Goal: Information Seeking & Learning: Check status

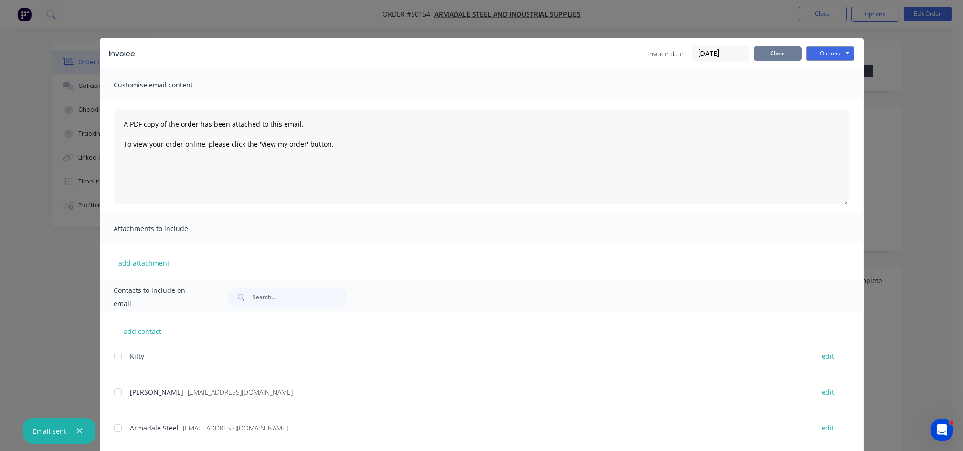
click at [771, 54] on button "Close" at bounding box center [778, 53] width 48 height 14
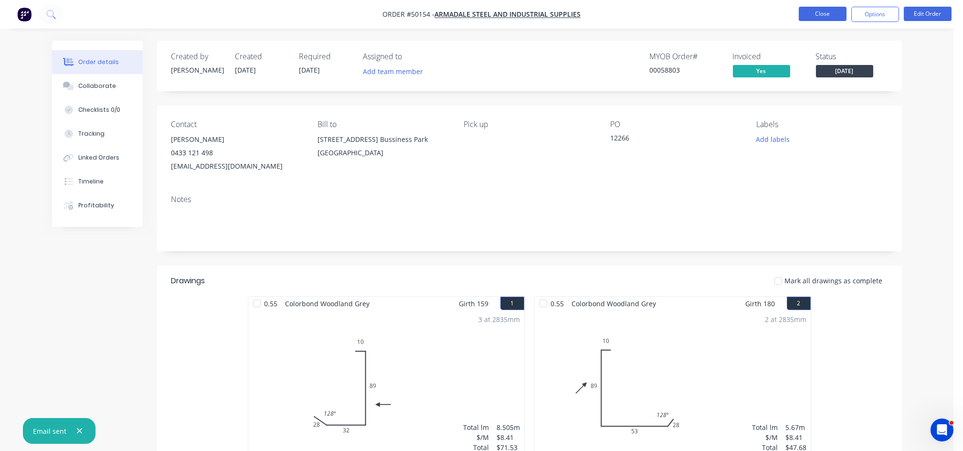
click at [815, 16] on button "Close" at bounding box center [823, 14] width 48 height 14
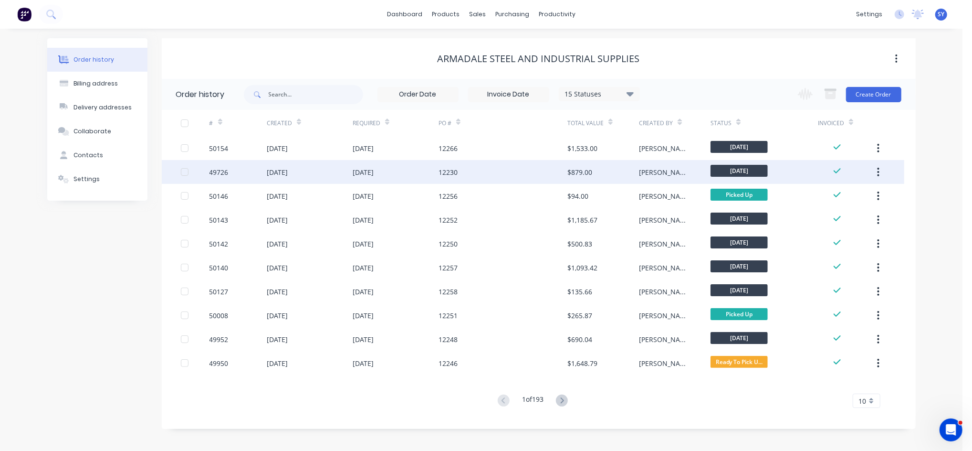
click at [691, 170] on div "[PERSON_NAME]" at bounding box center [675, 172] width 72 height 24
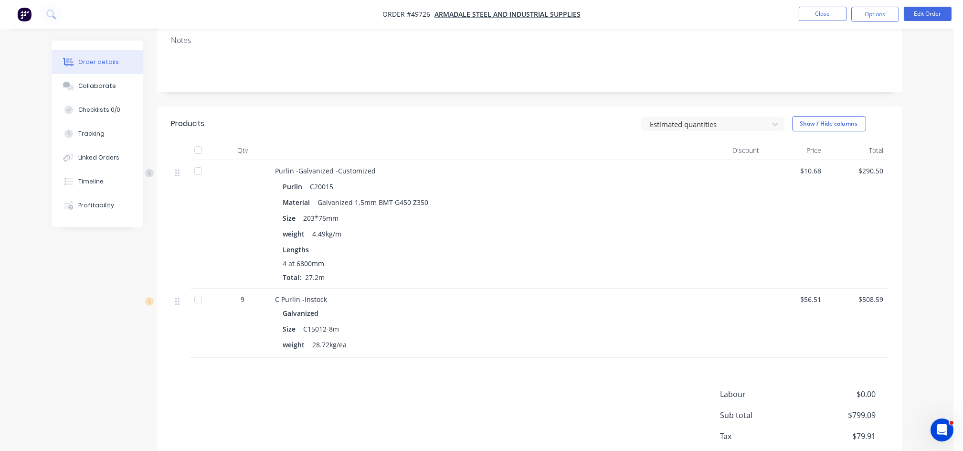
scroll to position [191, 0]
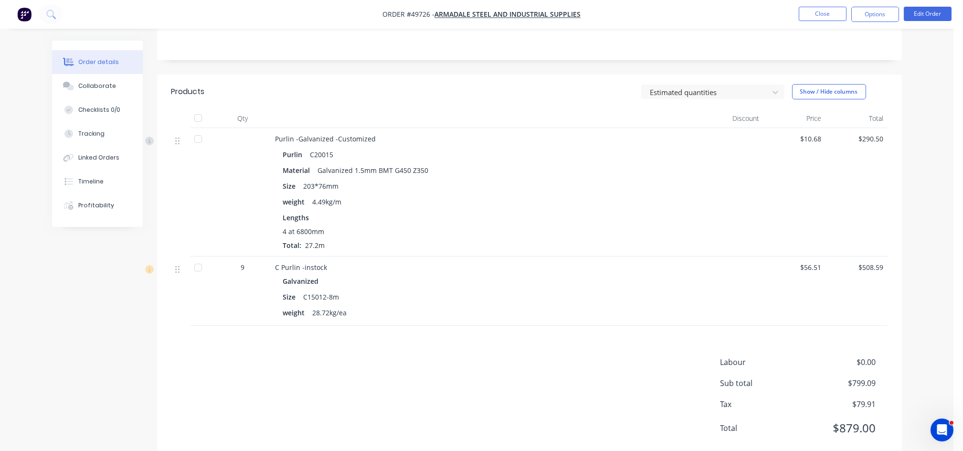
click at [199, 269] on div at bounding box center [198, 267] width 19 height 19
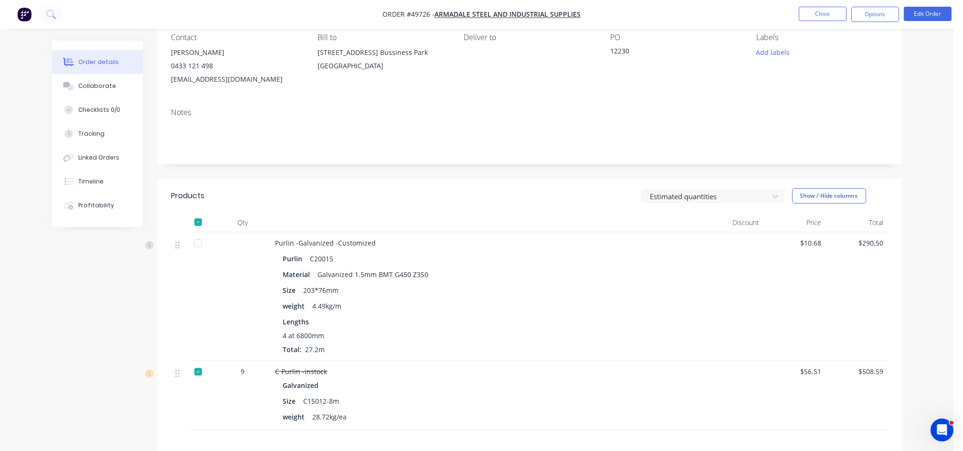
scroll to position [0, 0]
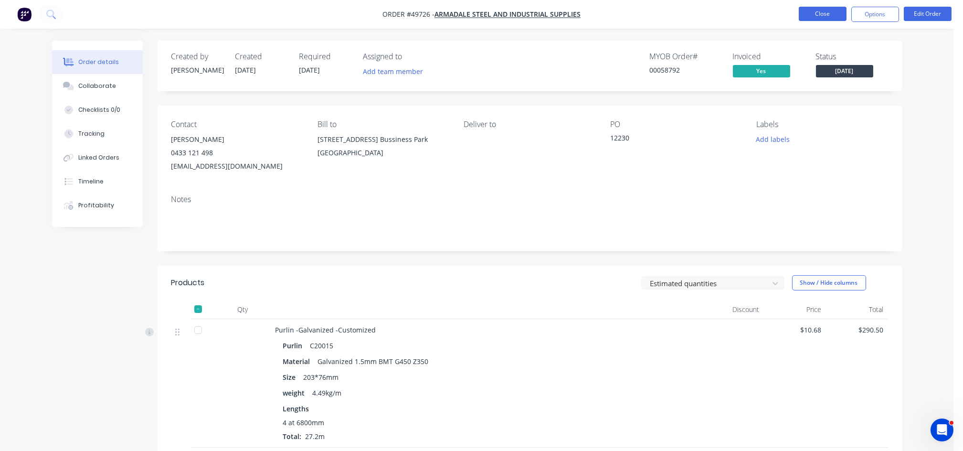
click at [829, 18] on button "Close" at bounding box center [823, 14] width 48 height 14
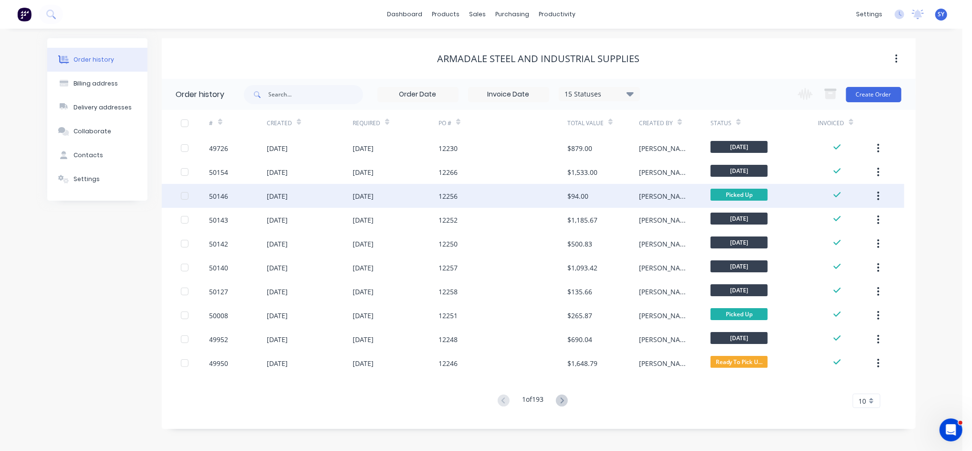
click at [683, 195] on div "[PERSON_NAME]" at bounding box center [675, 196] width 72 height 24
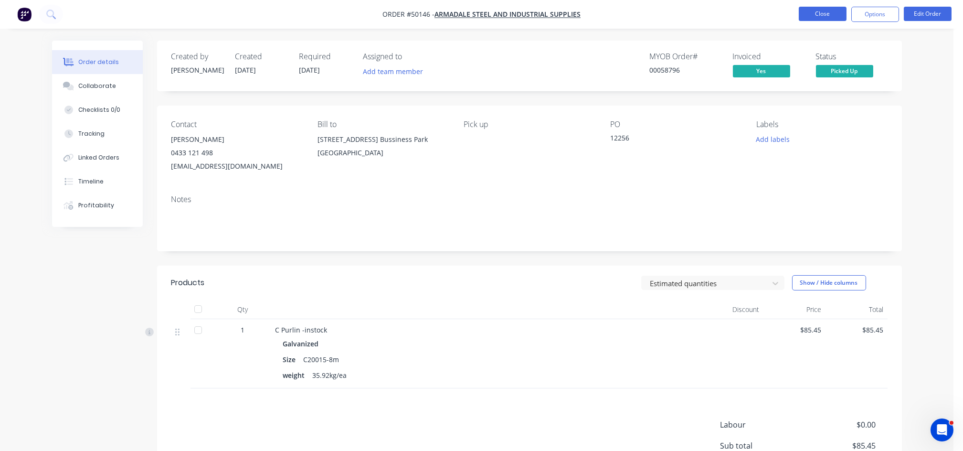
click at [814, 14] on button "Close" at bounding box center [823, 14] width 48 height 14
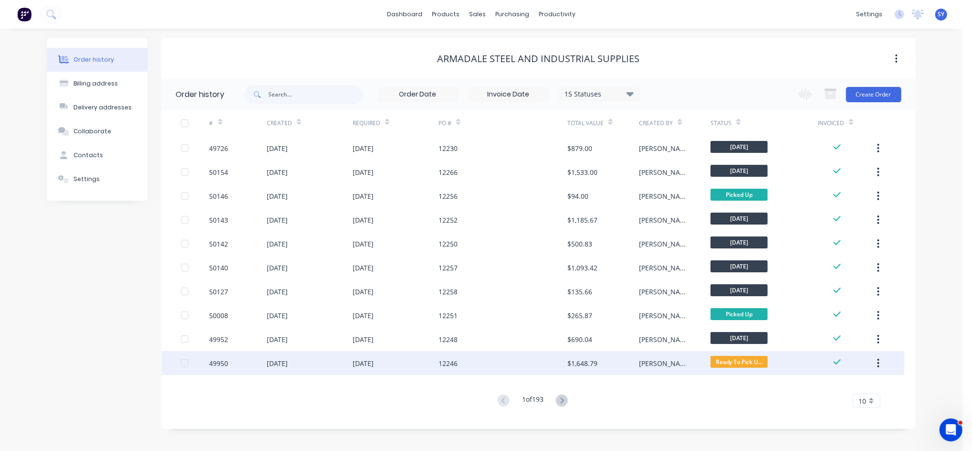
click at [673, 364] on div "[PERSON_NAME]" at bounding box center [675, 363] width 72 height 24
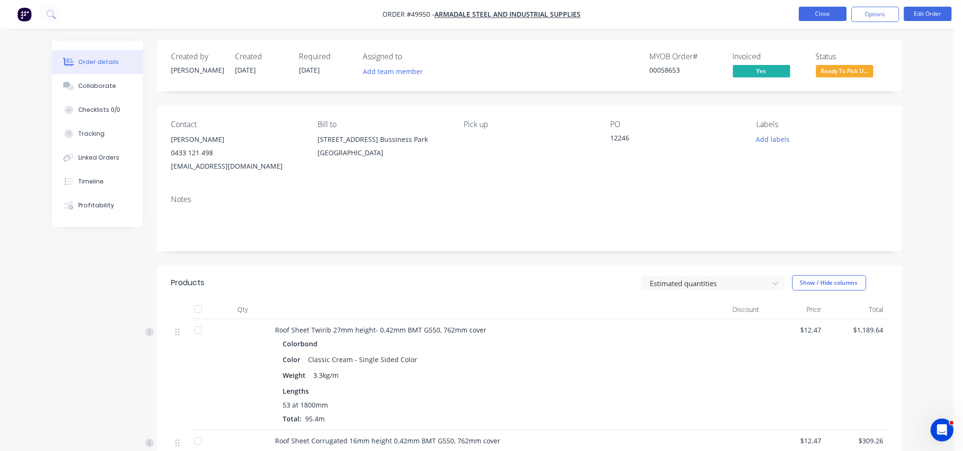
click at [810, 17] on button "Close" at bounding box center [823, 14] width 48 height 14
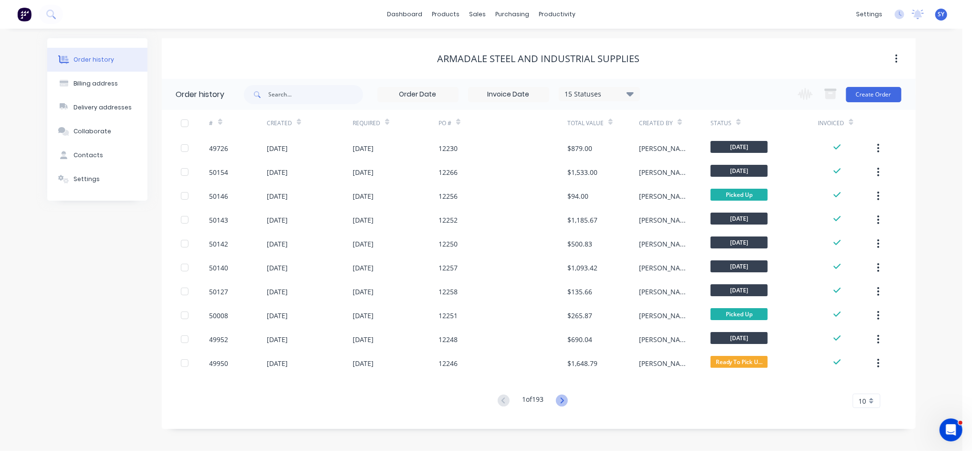
click at [565, 402] on icon at bounding box center [562, 400] width 12 height 12
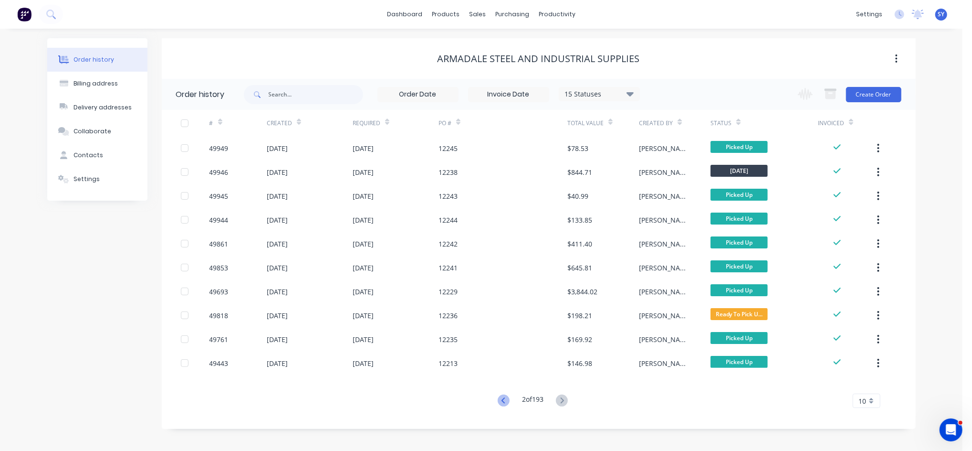
click at [499, 400] on icon at bounding box center [504, 400] width 12 height 12
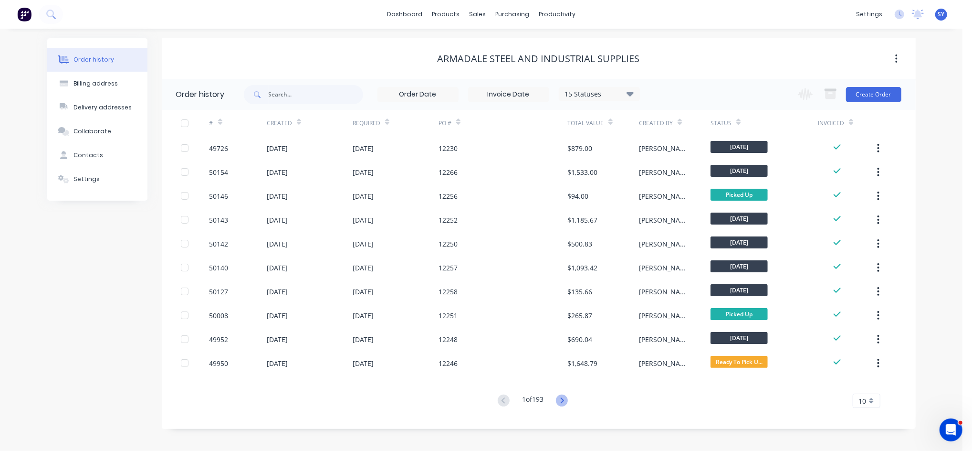
click at [566, 400] on icon at bounding box center [562, 400] width 12 height 12
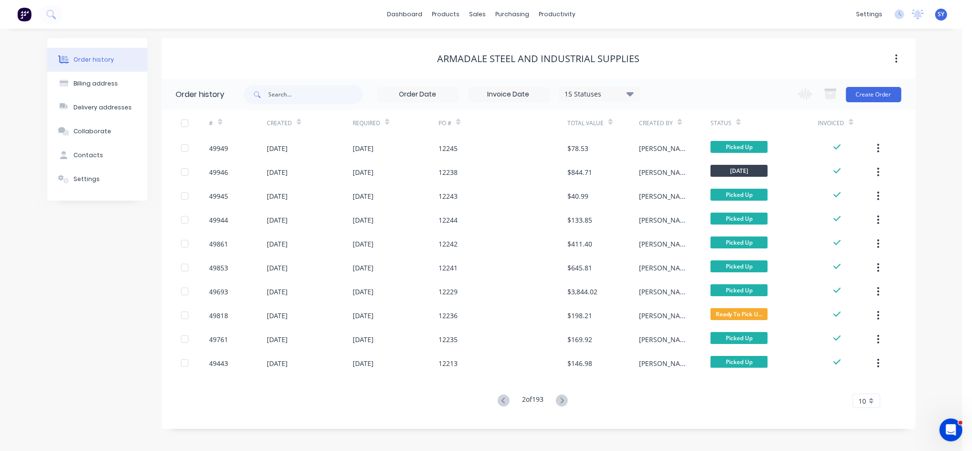
click at [566, 400] on icon at bounding box center [562, 400] width 12 height 12
click at [503, 398] on icon at bounding box center [504, 400] width 12 height 12
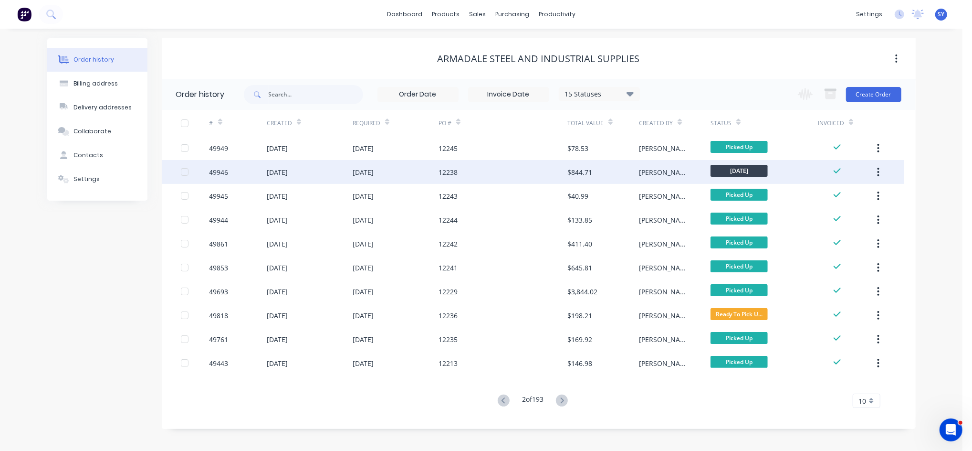
click at [673, 174] on div "[PERSON_NAME]" at bounding box center [675, 172] width 72 height 24
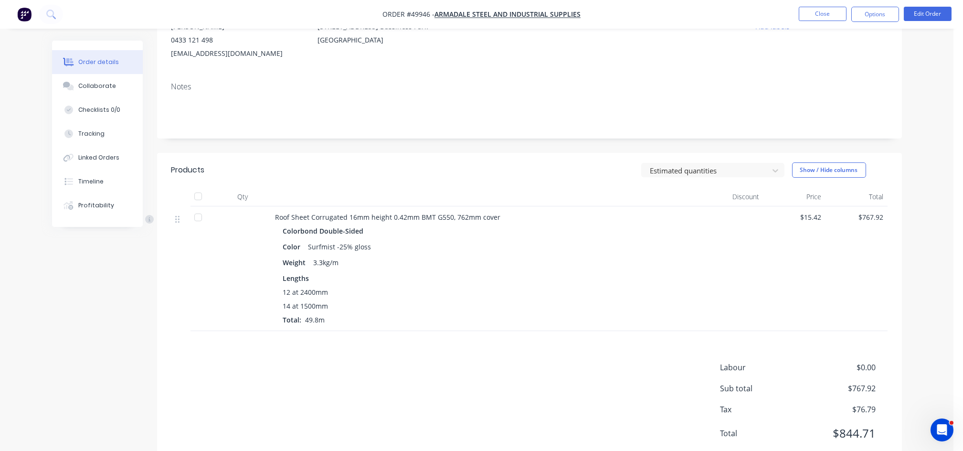
scroll to position [127, 0]
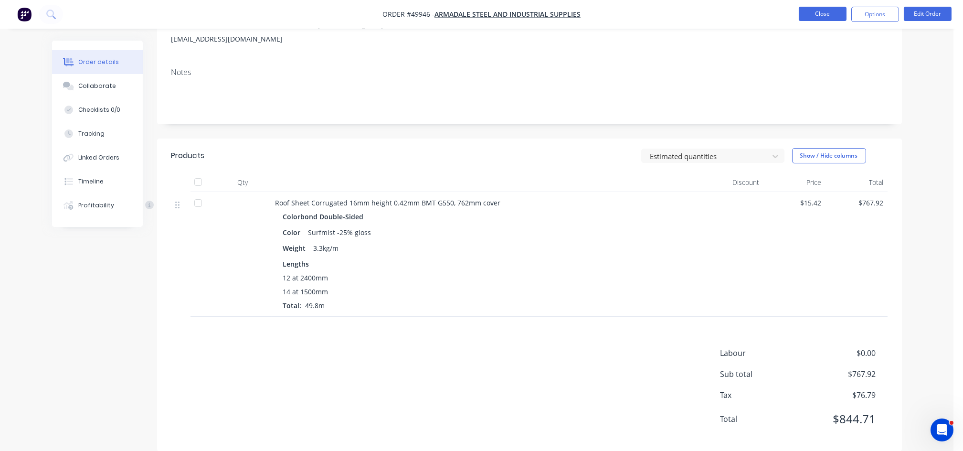
click at [815, 15] on button "Close" at bounding box center [823, 14] width 48 height 14
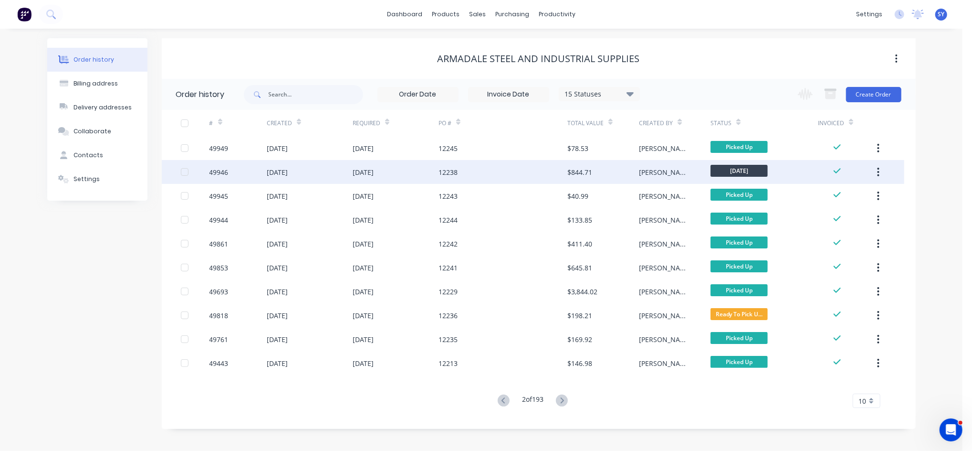
click at [662, 179] on div "[PERSON_NAME]" at bounding box center [675, 172] width 72 height 24
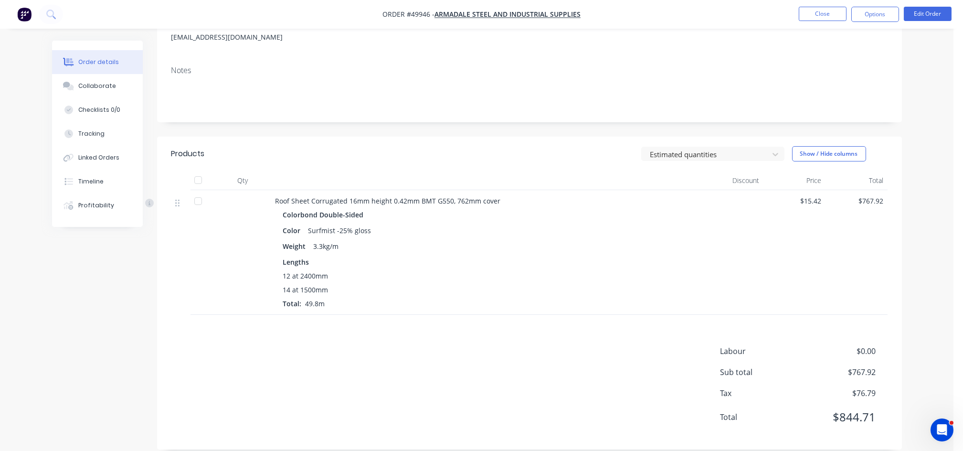
scroll to position [142, 0]
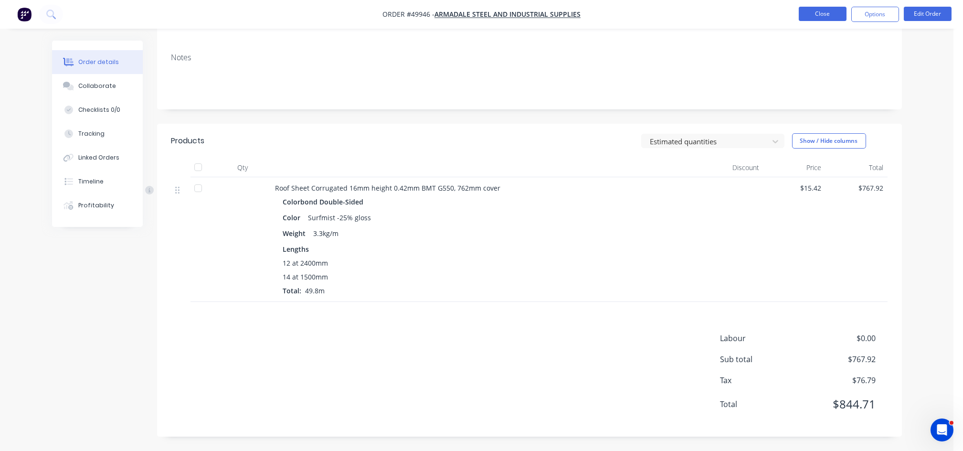
click at [827, 17] on button "Close" at bounding box center [823, 14] width 48 height 14
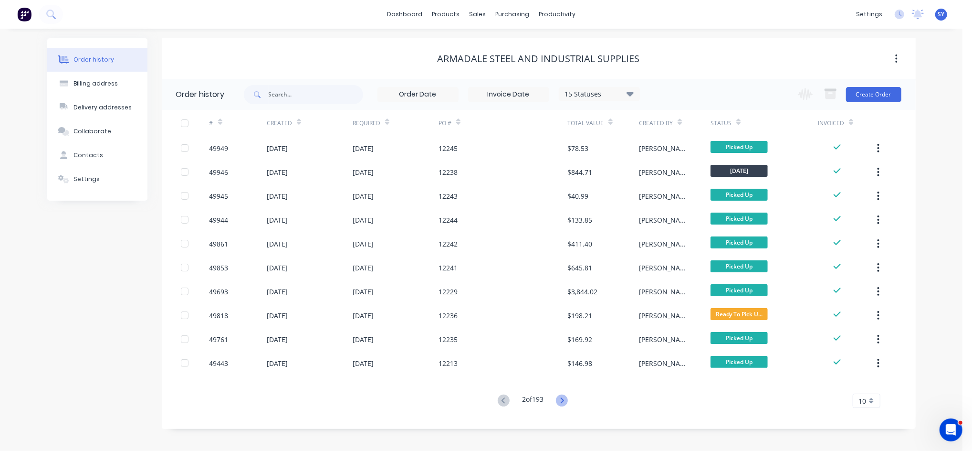
click at [563, 399] on icon at bounding box center [562, 400] width 12 height 12
click at [567, 399] on icon at bounding box center [562, 400] width 12 height 12
click at [499, 402] on icon at bounding box center [504, 400] width 12 height 12
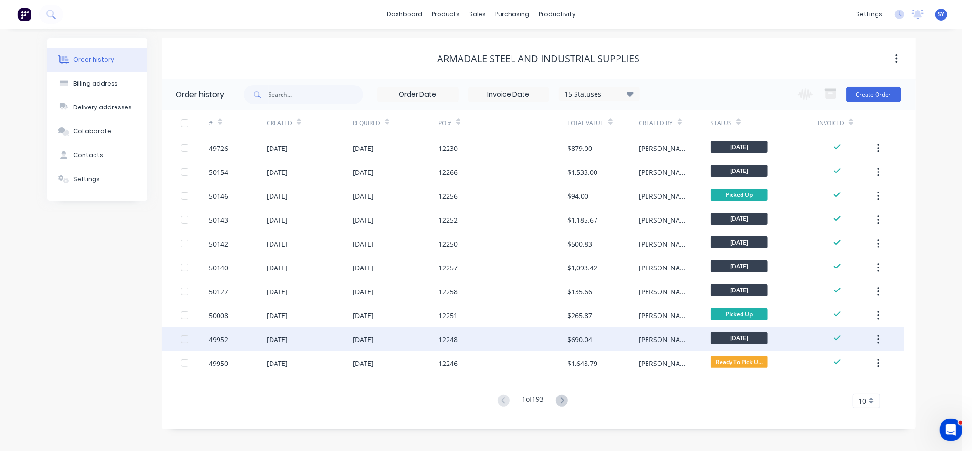
click at [671, 346] on div "[PERSON_NAME]" at bounding box center [675, 339] width 72 height 24
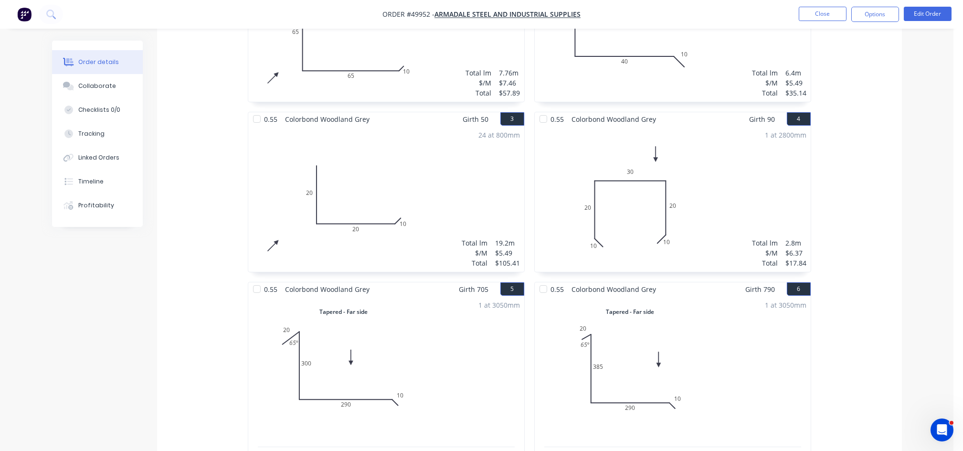
scroll to position [299, 0]
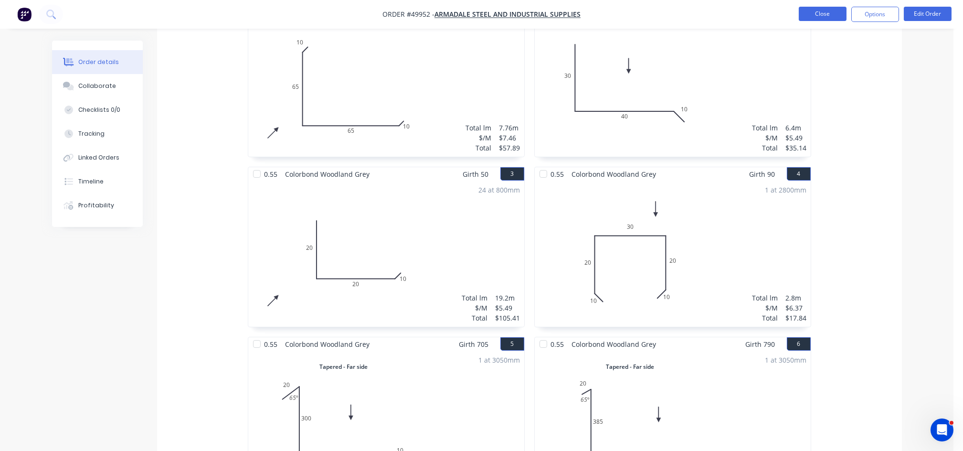
click at [822, 18] on button "Close" at bounding box center [823, 14] width 48 height 14
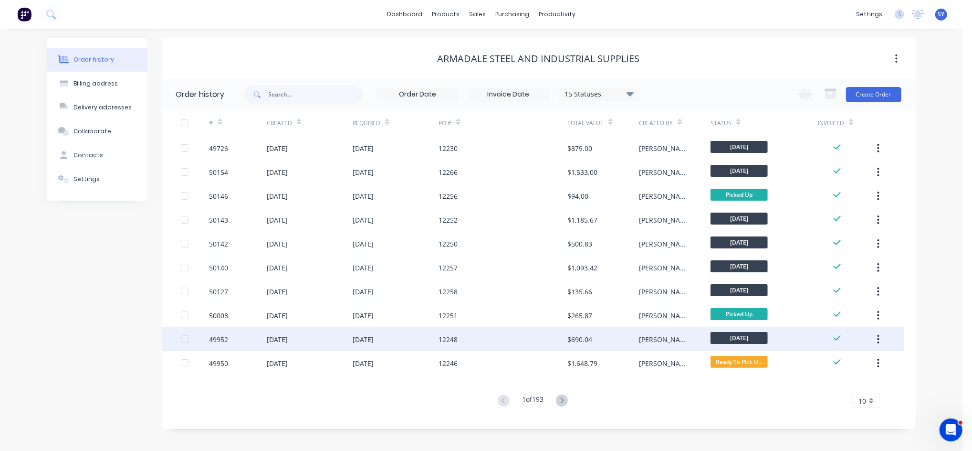
click at [597, 344] on div "$690.04" at bounding box center [604, 339] width 72 height 24
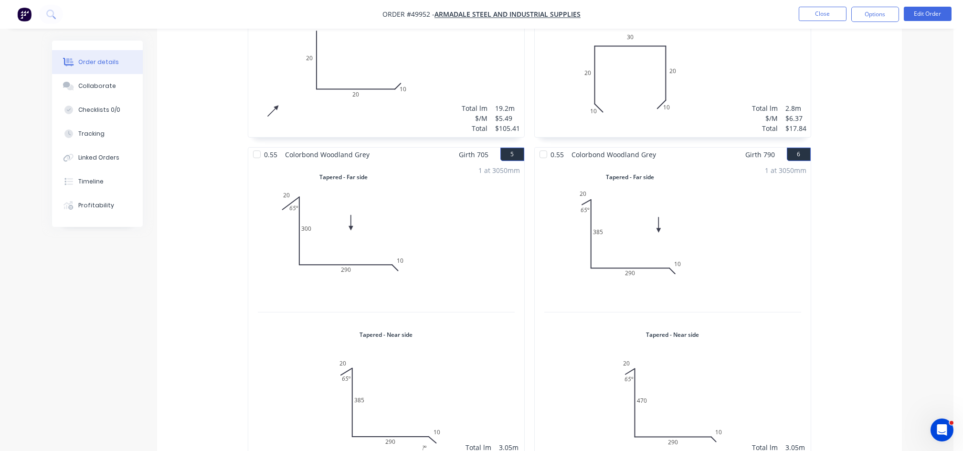
scroll to position [636, 0]
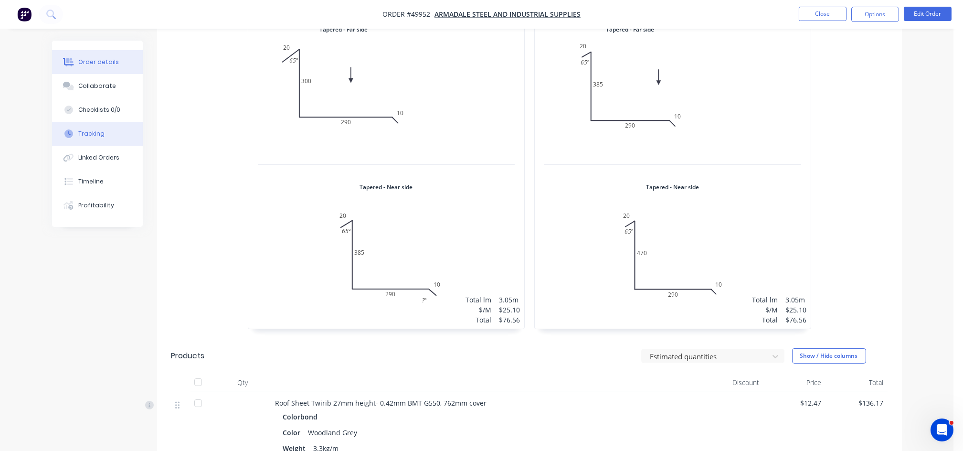
click at [95, 135] on div "Tracking" at bounding box center [91, 133] width 26 height 9
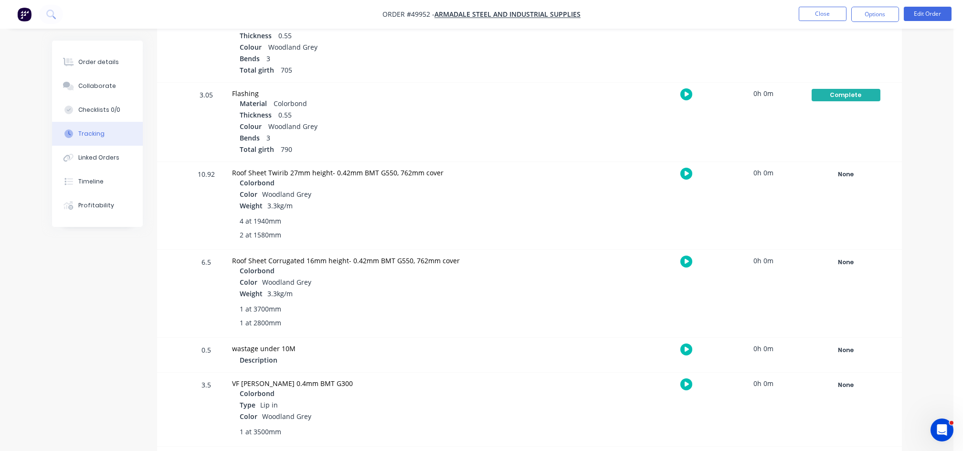
scroll to position [546, 0]
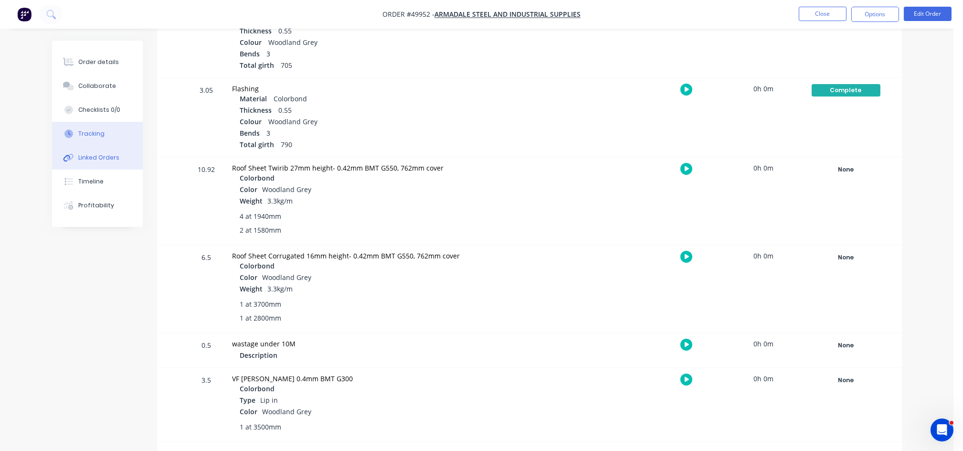
click at [103, 159] on div "Linked Orders" at bounding box center [98, 157] width 41 height 9
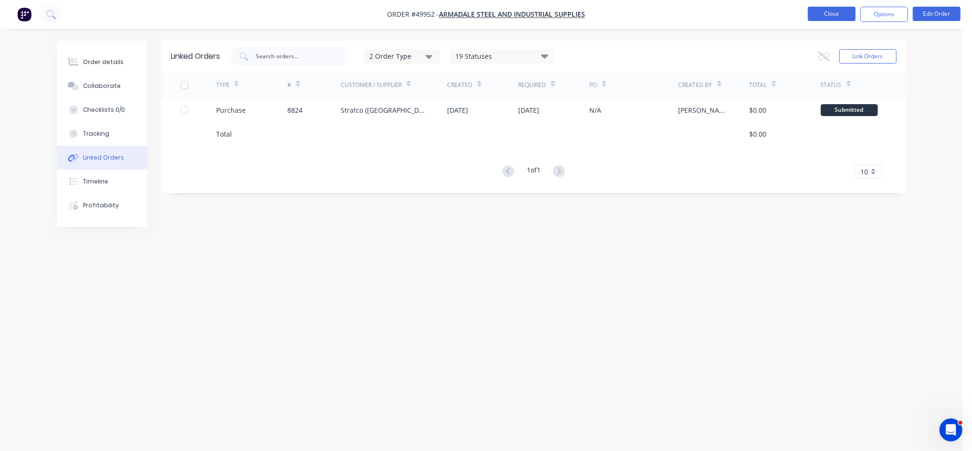
click at [838, 20] on button "Close" at bounding box center [832, 14] width 48 height 14
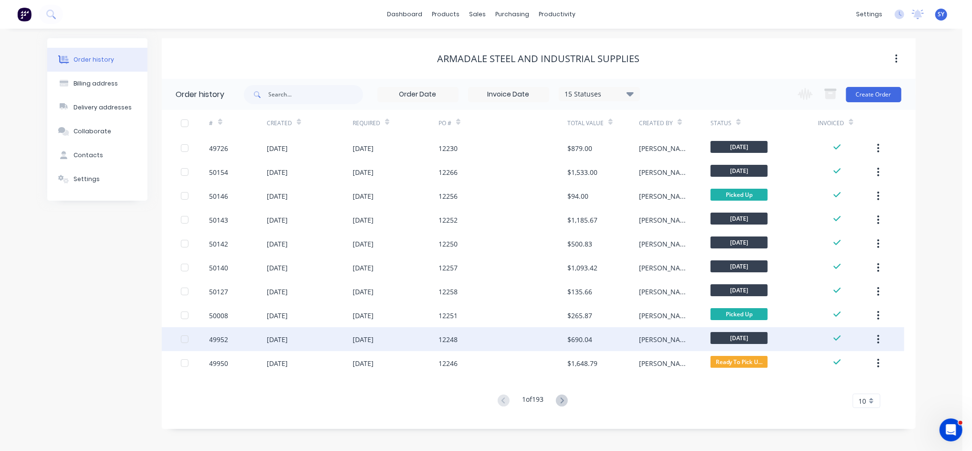
click at [540, 345] on div "12248" at bounding box center [503, 339] width 129 height 24
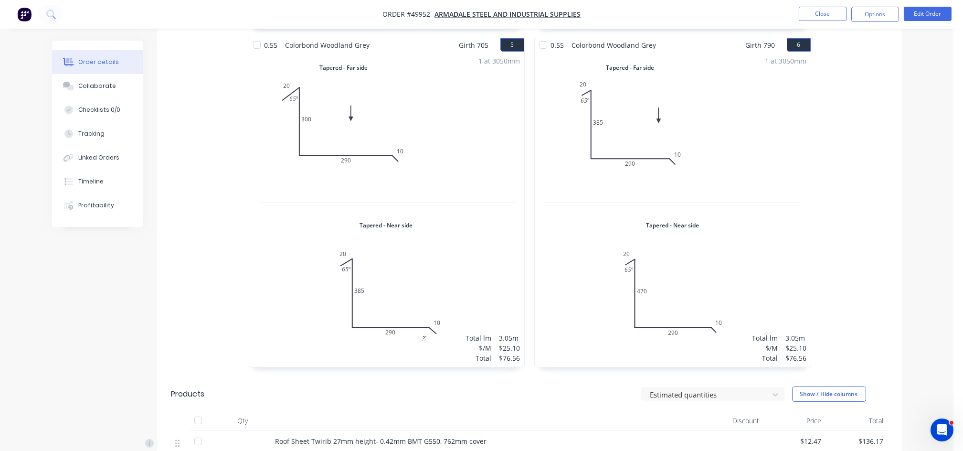
scroll to position [554, 0]
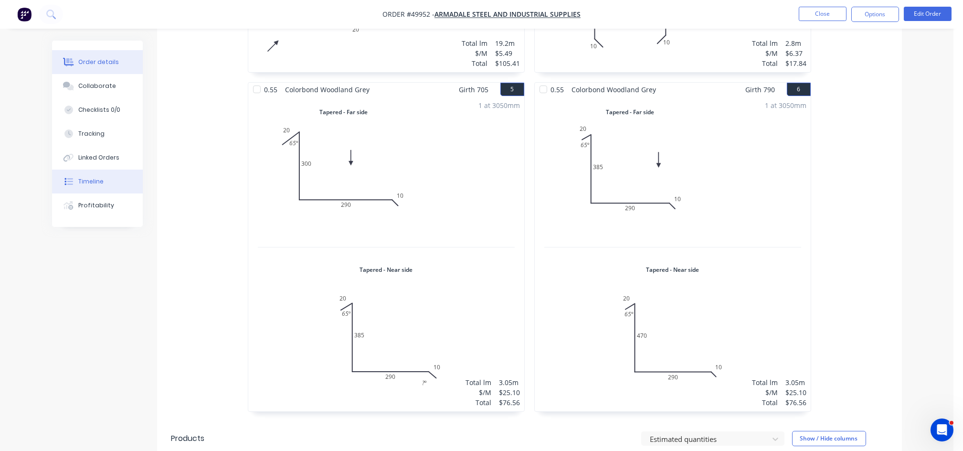
click at [94, 185] on div "Timeline" at bounding box center [90, 181] width 25 height 9
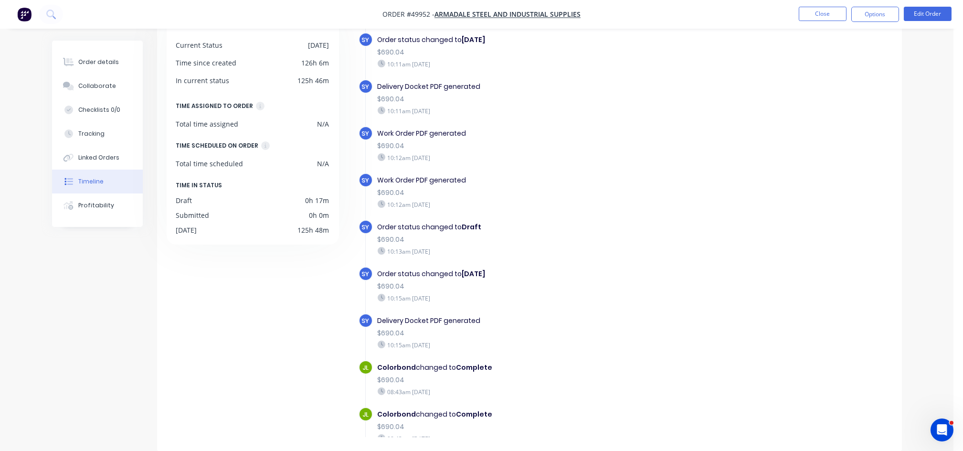
scroll to position [83, 0]
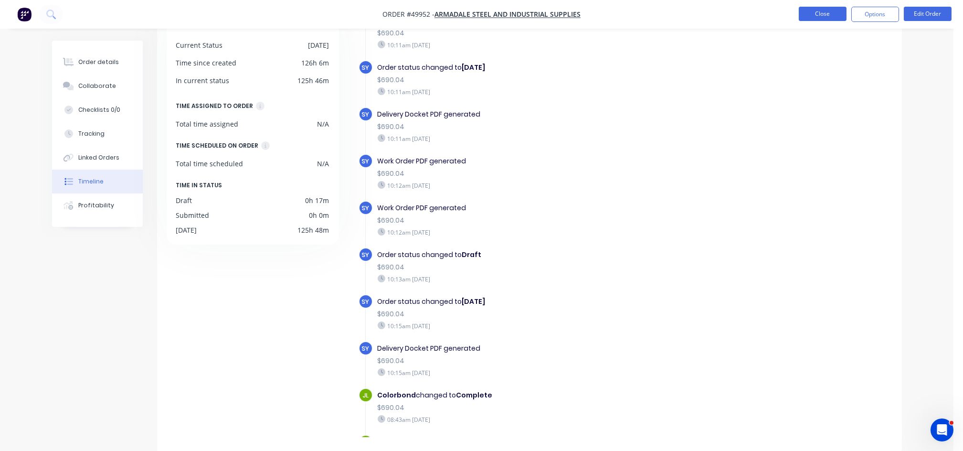
click at [826, 13] on button "Close" at bounding box center [823, 14] width 48 height 14
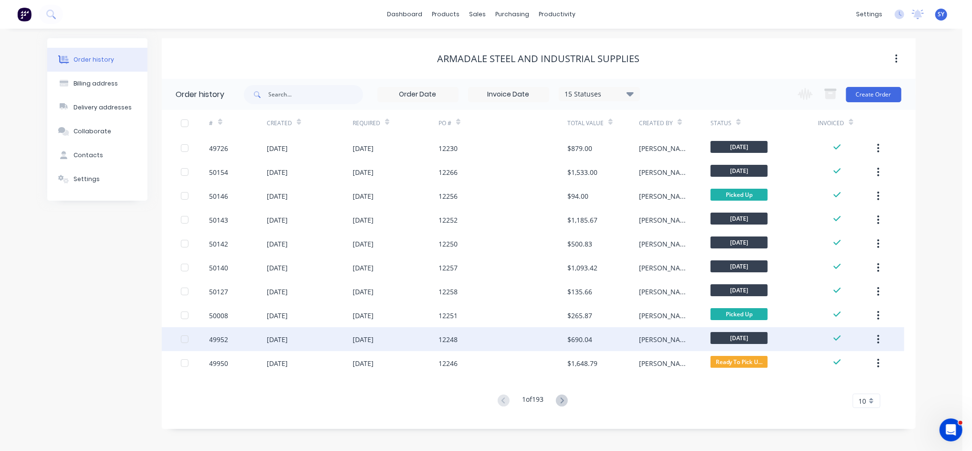
click at [572, 335] on div "$690.04" at bounding box center [580, 339] width 25 height 10
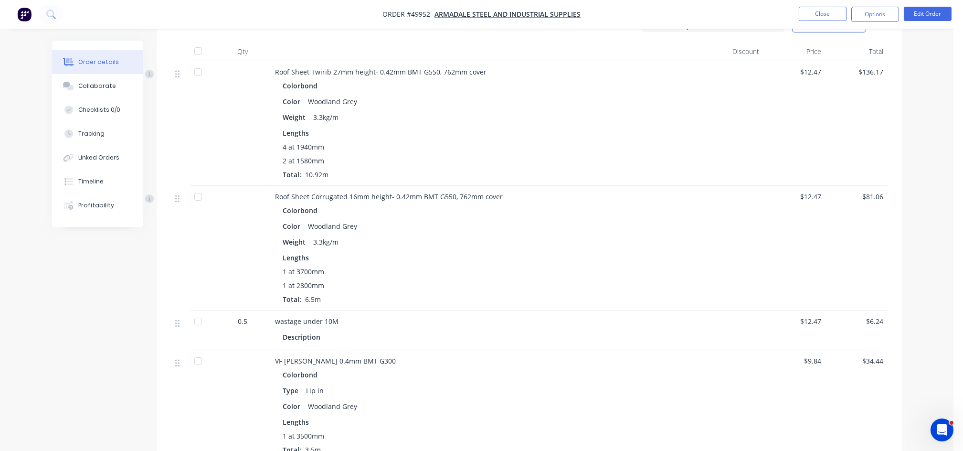
scroll to position [955, 0]
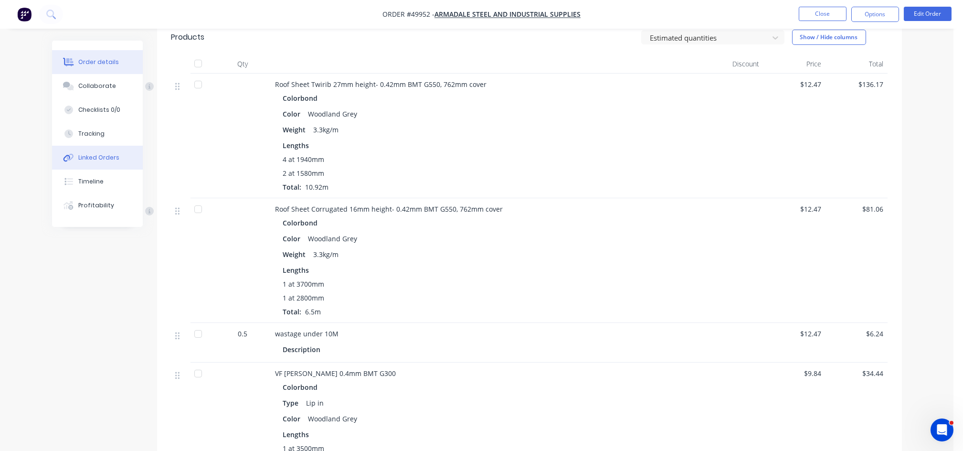
click at [103, 157] on div "Linked Orders" at bounding box center [98, 157] width 41 height 9
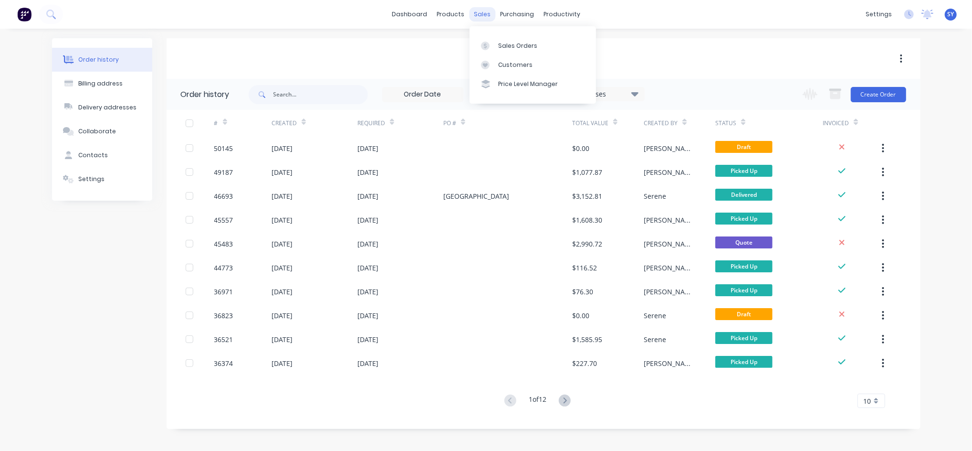
click at [486, 16] on div "sales" at bounding box center [482, 14] width 26 height 14
click at [507, 48] on div "Sales Orders" at bounding box center [517, 46] width 39 height 9
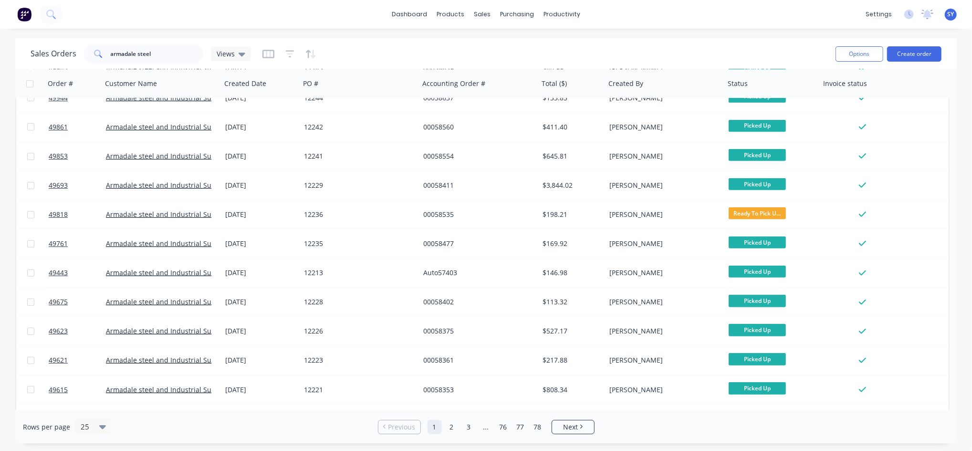
scroll to position [416, 0]
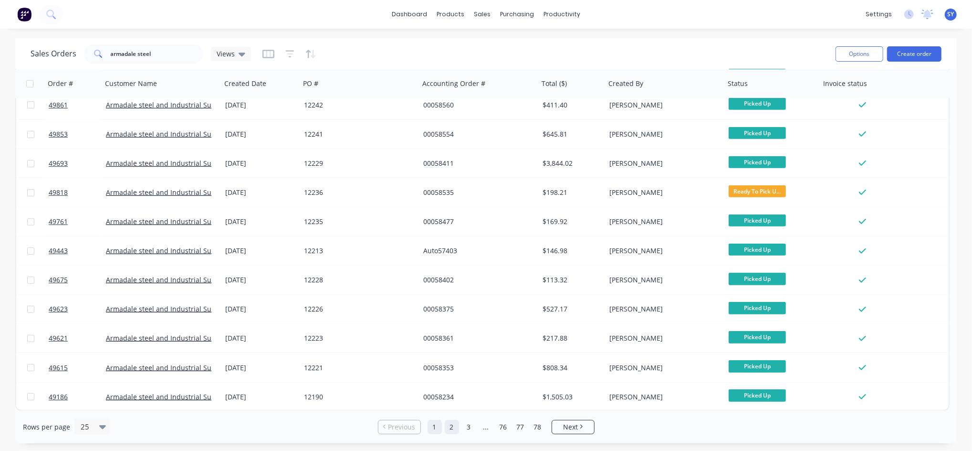
click at [452, 428] on link "2" at bounding box center [452, 427] width 14 height 14
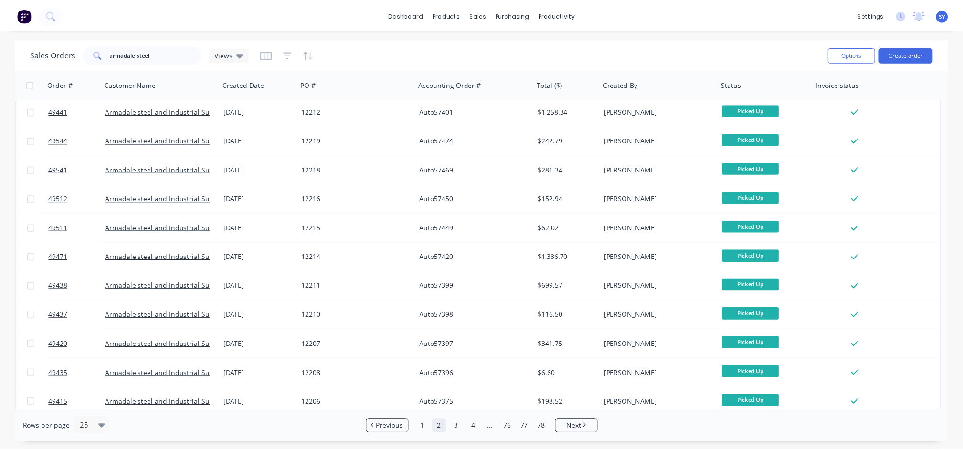
scroll to position [0, 0]
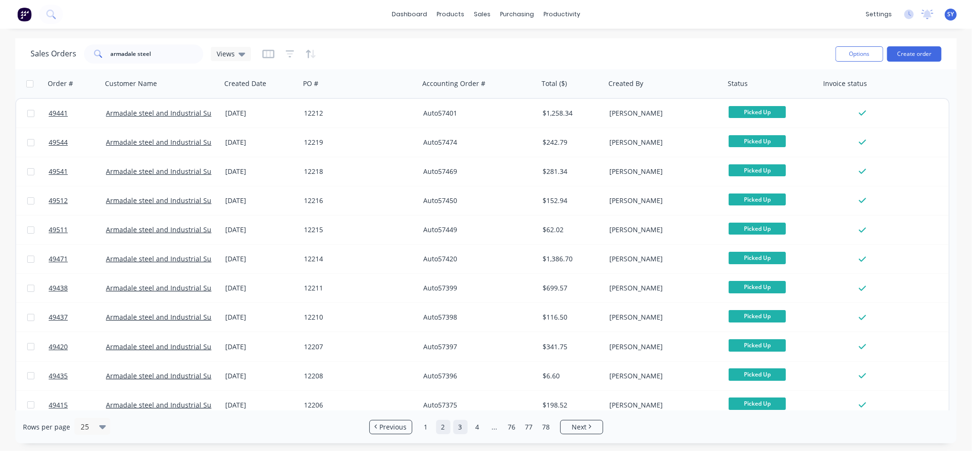
click at [460, 427] on link "3" at bounding box center [460, 427] width 14 height 14
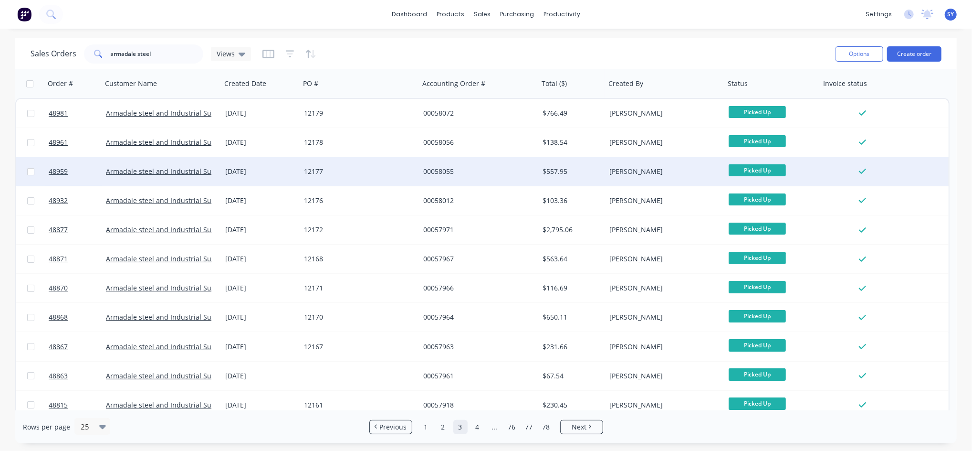
click at [348, 177] on div "12177" at bounding box center [359, 171] width 119 height 29
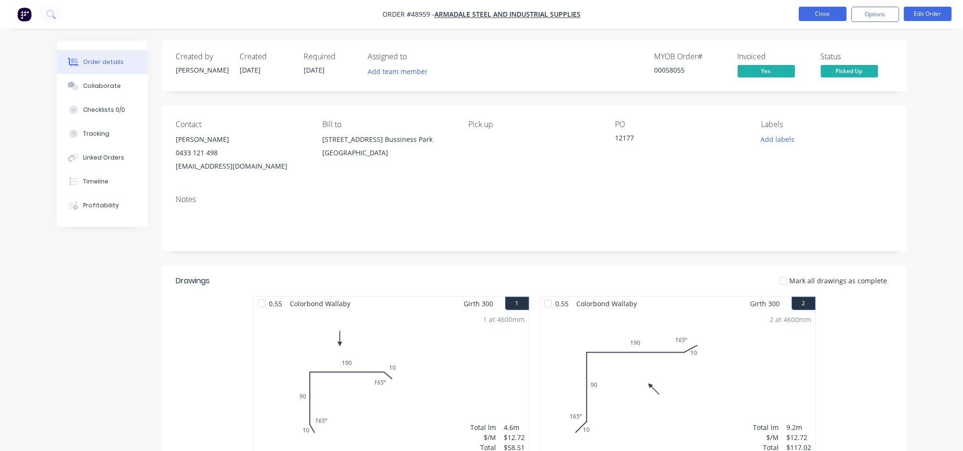
click at [805, 12] on button "Close" at bounding box center [823, 14] width 48 height 14
